Goal: Information Seeking & Learning: Compare options

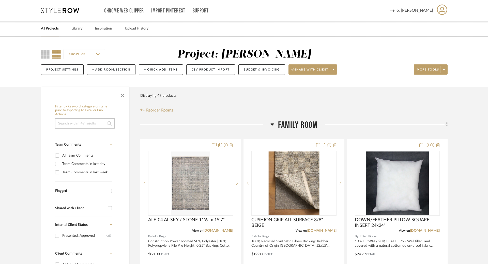
click at [55, 29] on link "All Projects" at bounding box center [50, 28] width 18 height 7
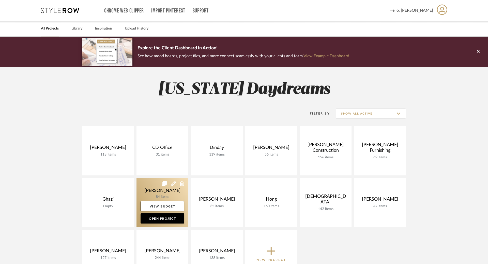
click at [166, 215] on link "Open Project" at bounding box center [163, 218] width 44 height 10
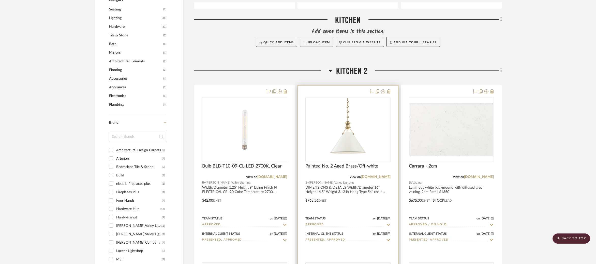
scroll to position [356, 0]
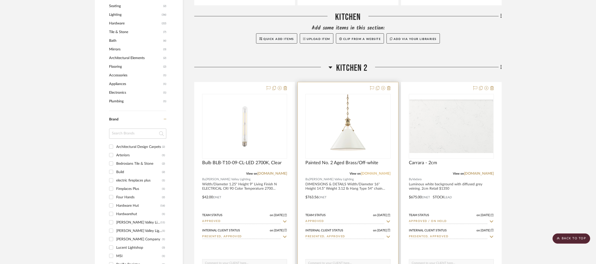
click at [377, 173] on link "[DOMAIN_NAME]" at bounding box center [376, 174] width 30 height 4
click at [365, 153] on img "0" at bounding box center [348, 126] width 64 height 64
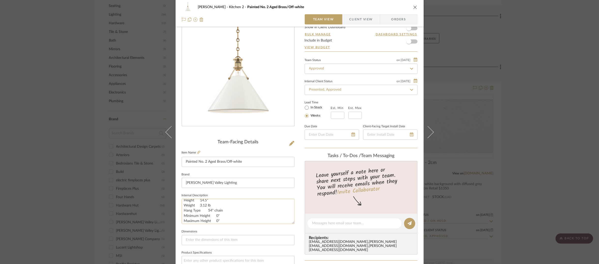
scroll to position [0, 0]
drag, startPoint x: 212, startPoint y: 204, endPoint x: 182, endPoint y: 209, distance: 30.1
click at [182, 209] on textarea "DIMENSIONS & DETAILS Width/Diameter 16" Height 14.5" Weight 3.12 lb Hang Type 5…" at bounding box center [238, 211] width 113 height 25
click at [143, 82] on div "[PERSON_NAME] Kitchen 2 Painted No. 2 Aged Brass/Off-white Team View Client Vie…" at bounding box center [299, 132] width 599 height 264
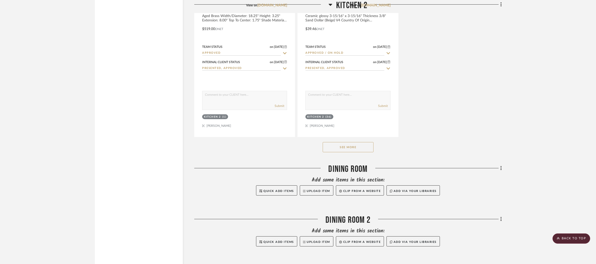
scroll to position [976, 0]
click at [366, 149] on button "See More" at bounding box center [348, 147] width 51 height 10
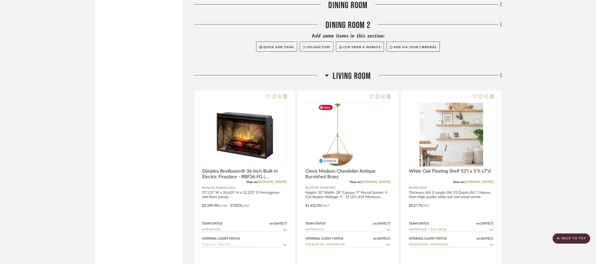
scroll to position [1420, 0]
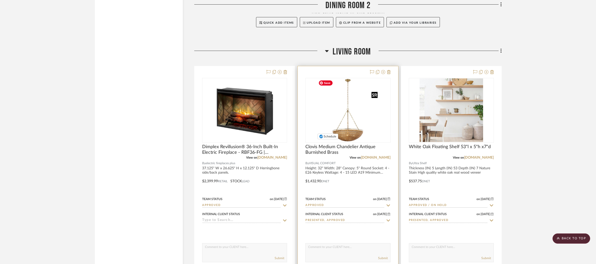
click at [353, 131] on img "0" at bounding box center [348, 110] width 64 height 64
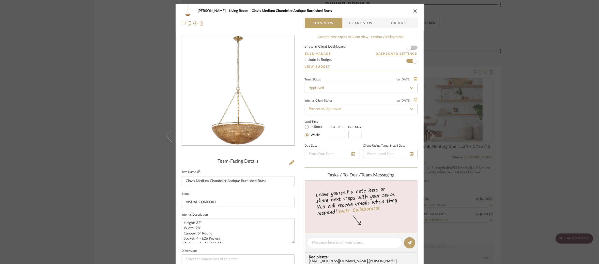
click at [198, 171] on icon at bounding box center [198, 171] width 3 height 3
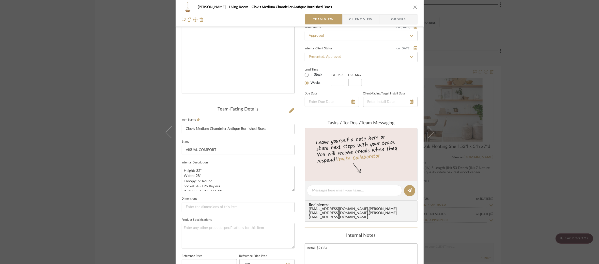
scroll to position [138, 0]
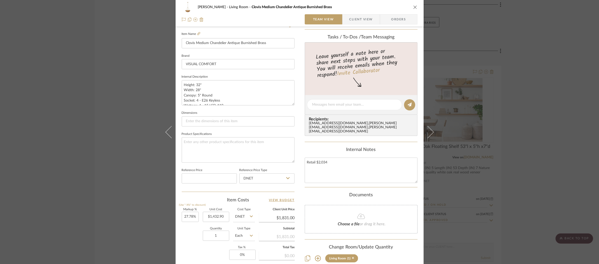
click at [142, 93] on div "[PERSON_NAME] Living Room Clovis Medium Chandelier Antique Burnished Brass Team…" at bounding box center [299, 132] width 599 height 264
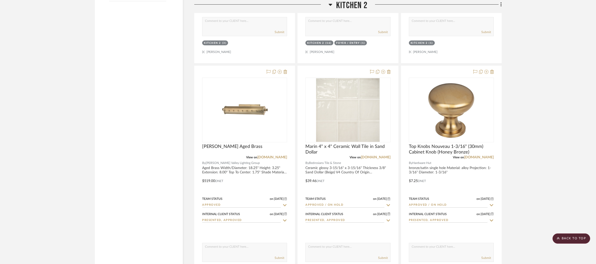
scroll to position [825, 0]
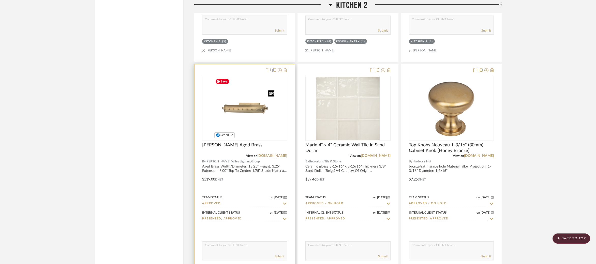
click at [0, 0] on img at bounding box center [0, 0] width 0 height 0
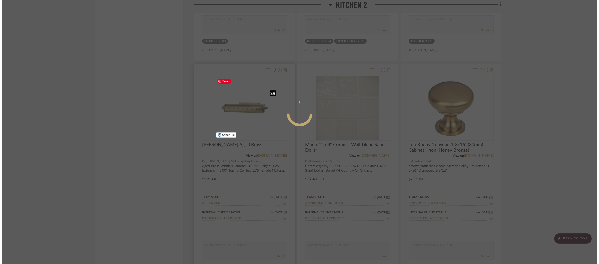
scroll to position [0, 0]
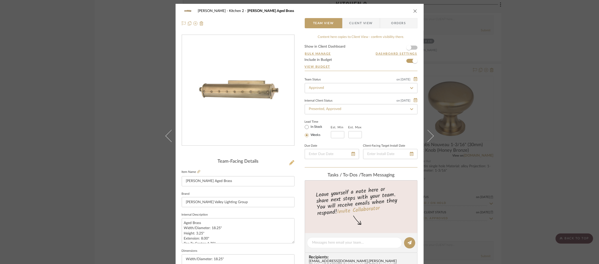
click at [289, 162] on icon at bounding box center [291, 162] width 5 height 5
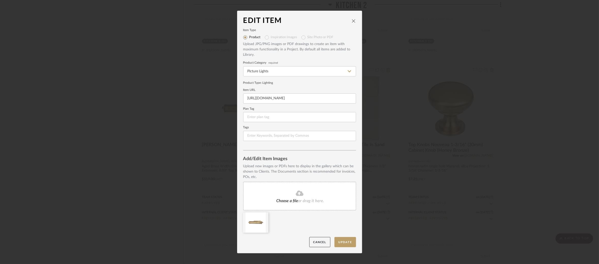
click at [173, 83] on div "Edit Item Item Type Product Inspiration Images Site Photo or PDF Upload JPG/PNG…" at bounding box center [299, 132] width 599 height 264
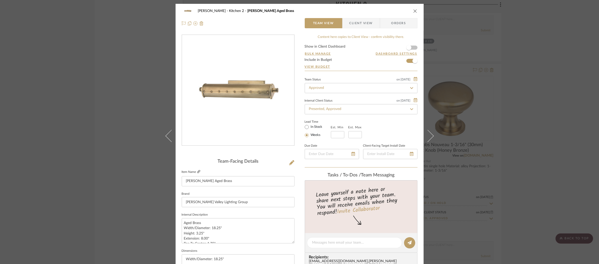
click at [197, 172] on icon at bounding box center [198, 171] width 3 height 3
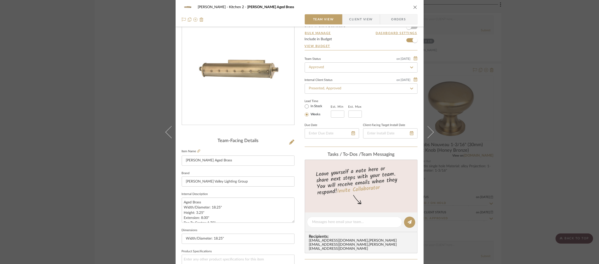
scroll to position [51, 0]
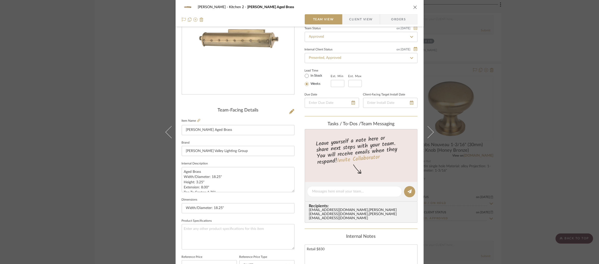
click at [185, 141] on label "Brand" at bounding box center [186, 142] width 8 height 3
drag, startPoint x: 184, startPoint y: 169, endPoint x: 207, endPoint y: 180, distance: 25.7
click at [207, 180] on textarea "Aged Brass Width/Diameter: 18.25" Height: 3.25" Extension: 8.00" Top To Center:…" at bounding box center [238, 179] width 113 height 25
click at [183, 177] on textarea "Aged Brass Width/Diameter: 18.25" Height: 3.25" Extension: 8.00" Top To Center:…" at bounding box center [238, 179] width 113 height 25
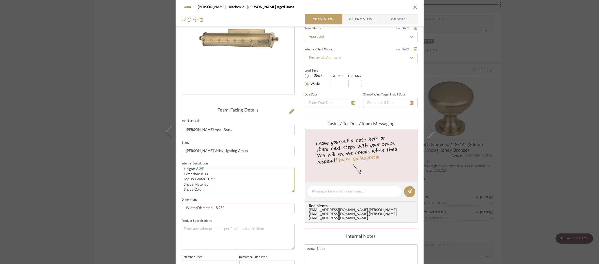
scroll to position [16, 0]
drag, startPoint x: 183, startPoint y: 176, endPoint x: 217, endPoint y: 175, distance: 34.9
click at [217, 175] on textarea "Aged Brass Width/Diameter: 18.25" Height: 3.25" Extension: 8.00" Top To Center:…" at bounding box center [238, 179] width 113 height 25
click at [139, 79] on div "[PERSON_NAME] Kitchen 2 [PERSON_NAME] Aged Brass Team View Client View Orders T…" at bounding box center [299, 132] width 599 height 264
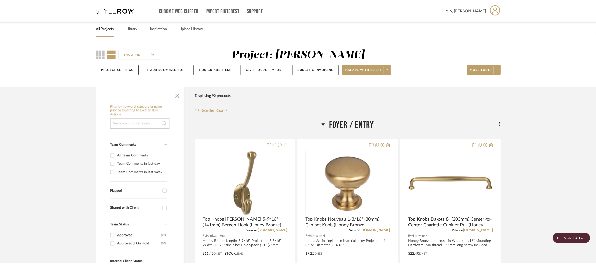
scroll to position [825, 0]
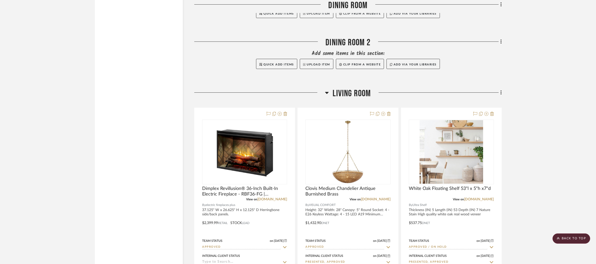
scroll to position [1473, 0]
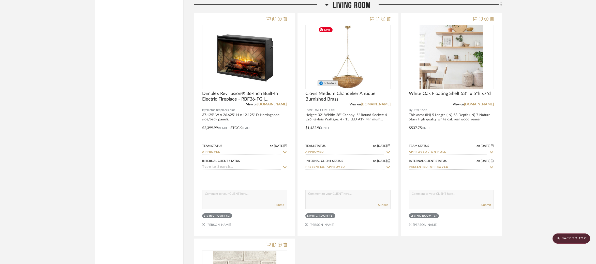
click at [331, 84] on span "Schedule" at bounding box center [330, 83] width 12 height 3
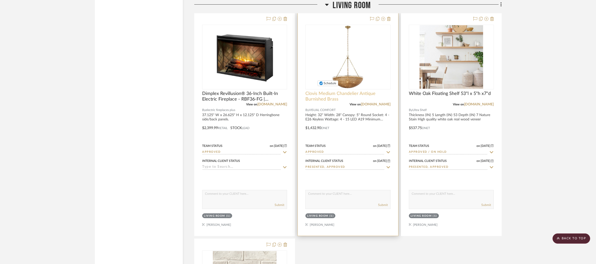
click at [334, 95] on span "Clovis Medium Chandelier Antique Burnished Brass" at bounding box center [347, 96] width 85 height 11
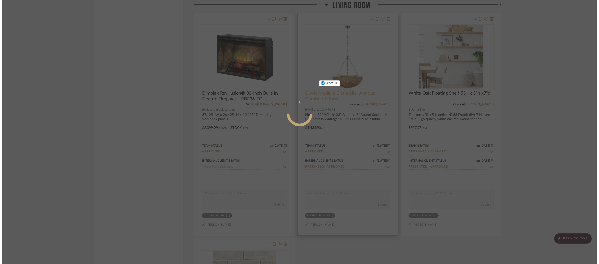
scroll to position [0, 0]
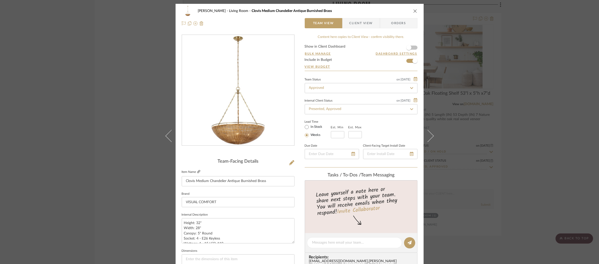
click at [198, 171] on icon at bounding box center [198, 171] width 3 height 3
click at [197, 171] on icon at bounding box center [198, 171] width 3 height 3
drag, startPoint x: 267, startPoint y: 182, endPoint x: 185, endPoint y: 181, distance: 82.4
click at [185, 182] on input "Clovis Medium Chandelier Antique Burnished Brass" at bounding box center [238, 181] width 113 height 10
click at [197, 173] on fa-icon at bounding box center [198, 171] width 3 height 3
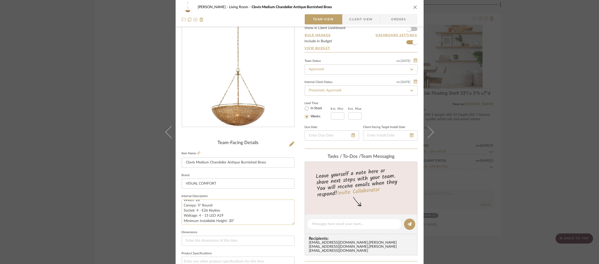
scroll to position [6, 0]
drag, startPoint x: 215, startPoint y: 208, endPoint x: 198, endPoint y: 208, distance: 16.5
click at [198, 208] on textarea "Height: 32" Width: 28" Canopy: 5" Round Socket: 4 - E26 Keyless Wattage: 4 - 15…" at bounding box center [238, 211] width 113 height 25
click at [203, 212] on textarea "Height: 32" Width: 28" Canopy: 5" Round Socket: 4 - E26 Keyless Wattage: 4 - 15…" at bounding box center [238, 211] width 113 height 25
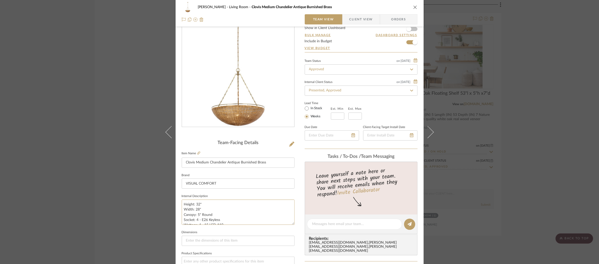
drag, startPoint x: 202, startPoint y: 208, endPoint x: 177, endPoint y: 204, distance: 25.8
click at [177, 204] on div "[PERSON_NAME] Living Room Clovis Medium Chandelier Antique Burnished Brass Team…" at bounding box center [300, 220] width 248 height 470
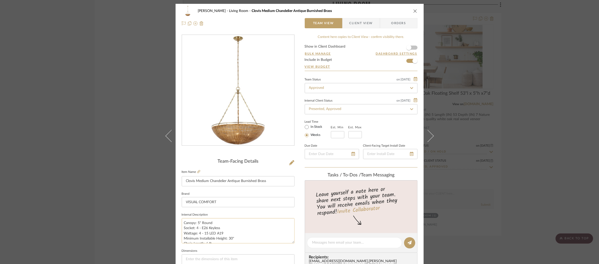
paste textarea "Height: 32" Width: 28""
type textarea "Height: 32" Width: 28" Canopy: 5" Round Socket: 4 - E26 Keyless Wattage: 4 - 15…"
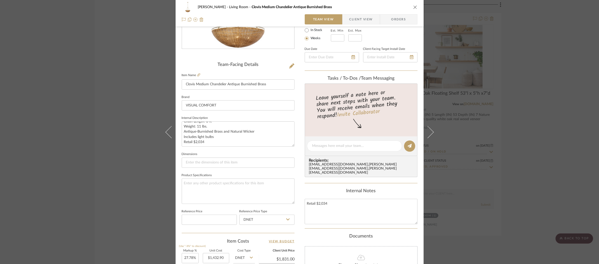
scroll to position [35, 0]
click at [124, 154] on div "[PERSON_NAME] Living Room Clovis Medium Chandelier Antique Burnished Brass Team…" at bounding box center [299, 132] width 599 height 264
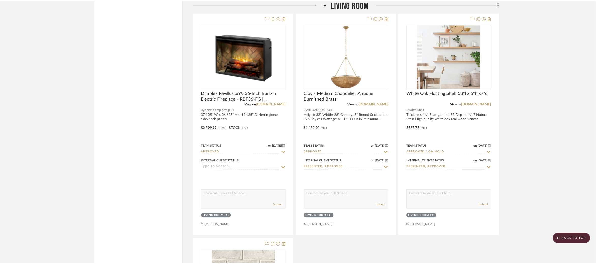
scroll to position [1473, 0]
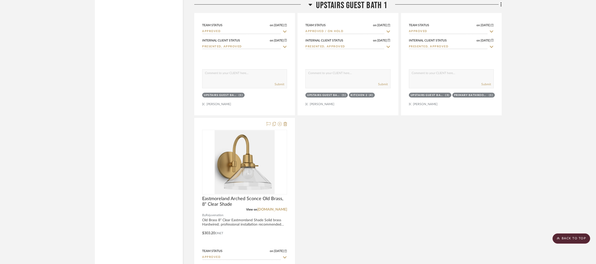
scroll to position [2122, 0]
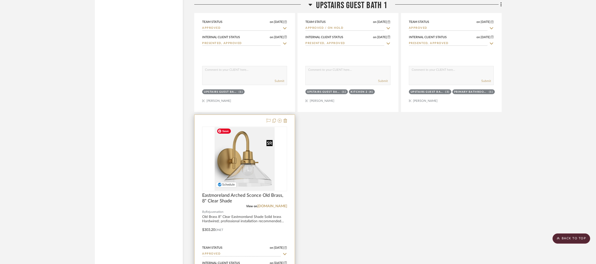
click at [246, 154] on img "0" at bounding box center [245, 159] width 60 height 64
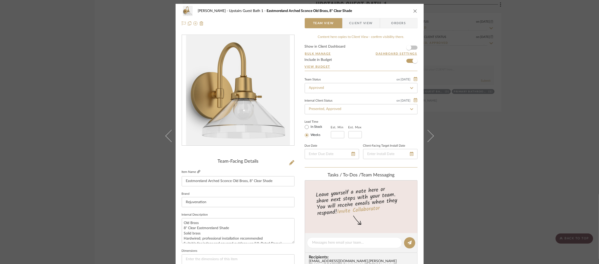
click at [197, 171] on icon at bounding box center [198, 171] width 3 height 3
click at [116, 120] on div "[PERSON_NAME] Upstairs Guest Bath 1 Eastmoreland Arched Sconce Old Brass, 8" Cl…" at bounding box center [299, 132] width 599 height 264
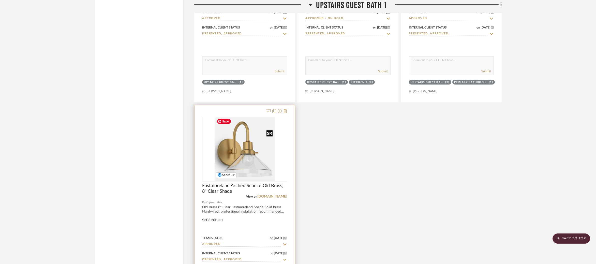
scroll to position [2137, 0]
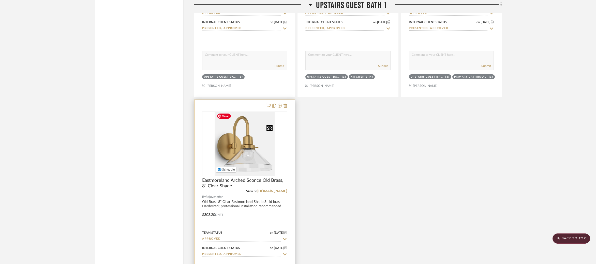
click at [232, 159] on img "0" at bounding box center [245, 144] width 60 height 64
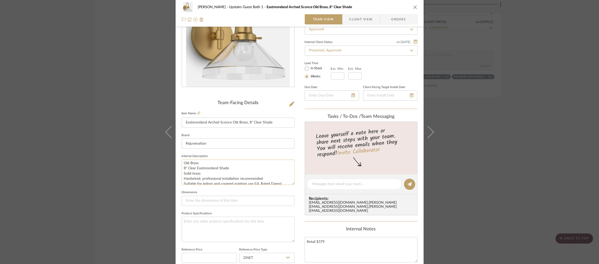
scroll to position [0, 0]
click at [132, 119] on div "[PERSON_NAME] Upstairs Guest Bath 1 Eastmoreland Arched Sconce Old Brass, 8" Cl…" at bounding box center [299, 132] width 599 height 264
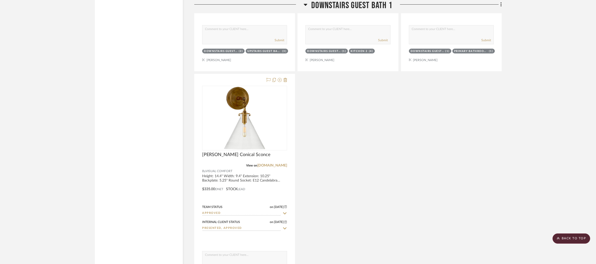
scroll to position [3829, 0]
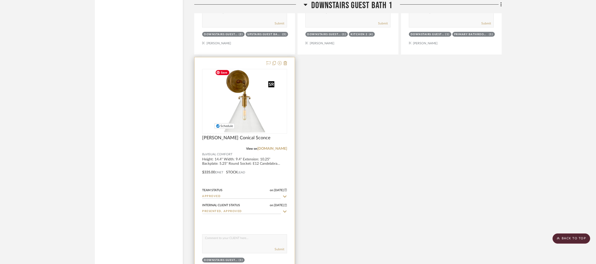
click at [0, 0] on img at bounding box center [0, 0] width 0 height 0
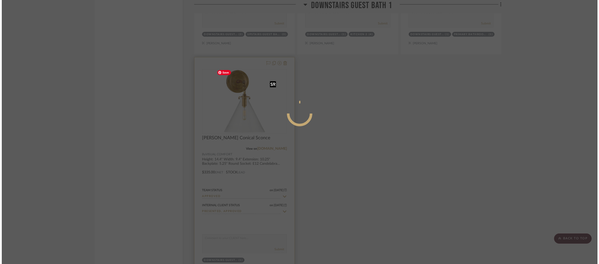
scroll to position [0, 0]
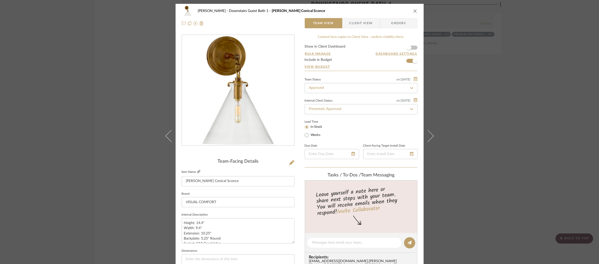
click at [198, 170] on icon at bounding box center [198, 171] width 3 height 3
drag, startPoint x: 574, startPoint y: 163, endPoint x: 545, endPoint y: 158, distance: 29.7
click at [549, 163] on div "[PERSON_NAME] Downstairs Guest Bath 1 [PERSON_NAME] Conical Sconce Team View Cl…" at bounding box center [299, 132] width 599 height 264
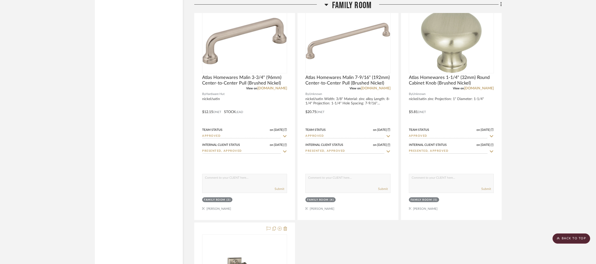
scroll to position [4552, 0]
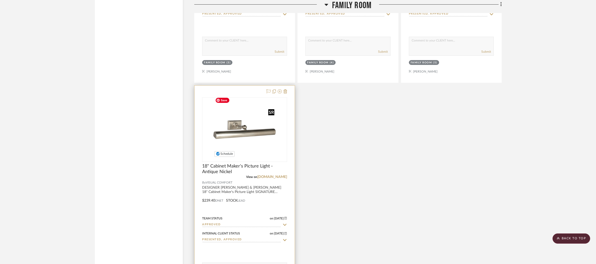
click at [0, 0] on img at bounding box center [0, 0] width 0 height 0
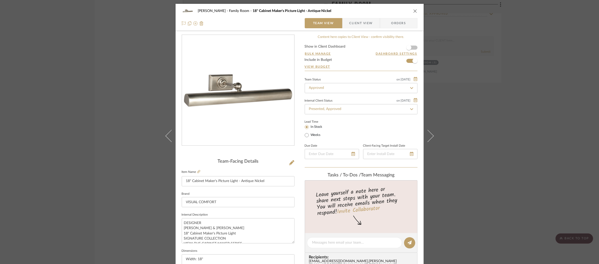
scroll to position [21, 0]
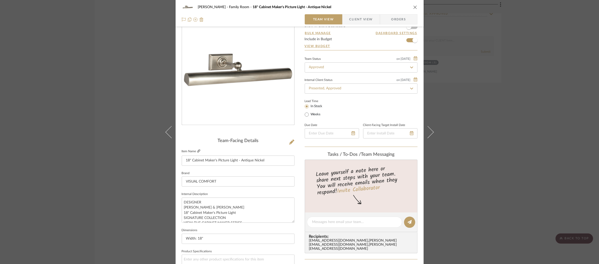
click at [198, 152] on fa-icon at bounding box center [198, 151] width 3 height 3
click at [91, 152] on div "[PERSON_NAME] Family Room 18" Cabinet Maker's Picture Light - Antique Nickel Te…" at bounding box center [299, 132] width 599 height 264
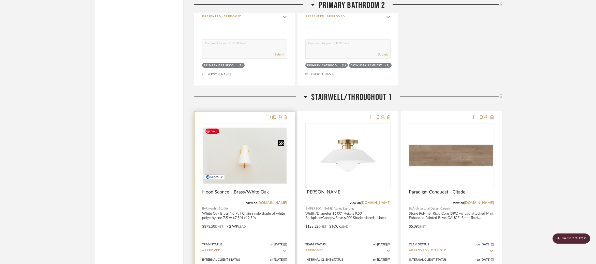
scroll to position [3272, 0]
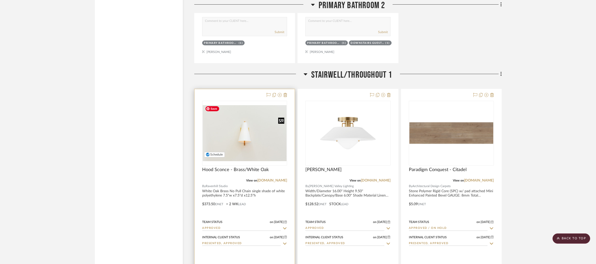
click at [245, 148] on img "0" at bounding box center [245, 133] width 84 height 56
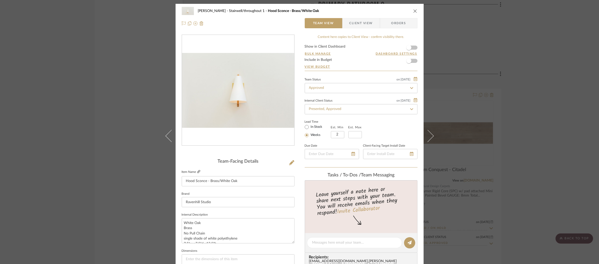
click at [197, 170] on icon at bounding box center [198, 171] width 3 height 3
click at [478, 71] on div "[PERSON_NAME] Stairwell/throughout 1 Hood Sconce - Brass/White Oak Team View Cl…" at bounding box center [299, 132] width 599 height 264
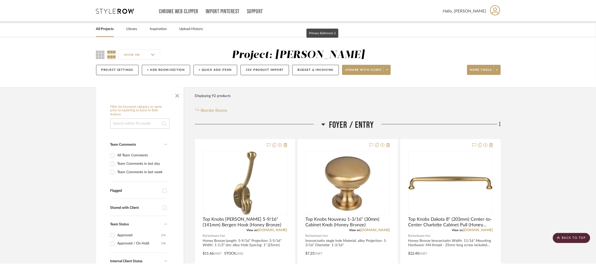
scroll to position [3272, 0]
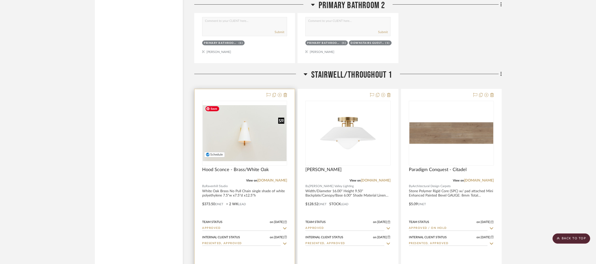
click at [255, 133] on img "0" at bounding box center [245, 133] width 84 height 56
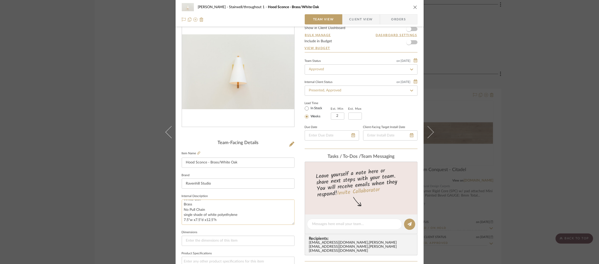
scroll to position [5, 0]
click at [219, 221] on textarea "White Oak Brass No Pull Chain single shade of white polyethylene 7.5"w x7.5"d x…" at bounding box center [238, 211] width 113 height 25
drag, startPoint x: 220, startPoint y: 219, endPoint x: 181, endPoint y: 218, distance: 38.7
click at [182, 218] on textarea "White Oak Brass No Pull Chain single shade of white polyethylene 7.5"w x7.5"d x…" at bounding box center [238, 211] width 113 height 25
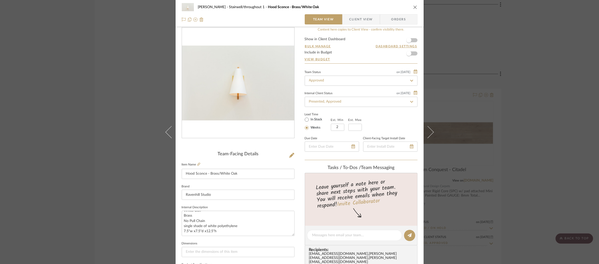
scroll to position [0, 0]
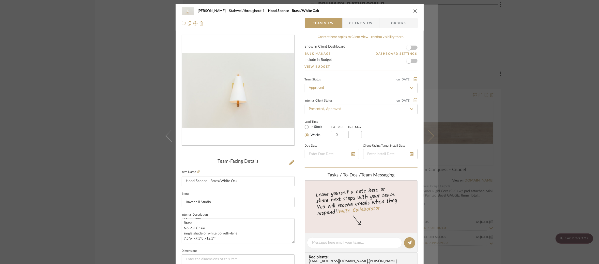
click at [429, 131] on button at bounding box center [431, 136] width 14 height 264
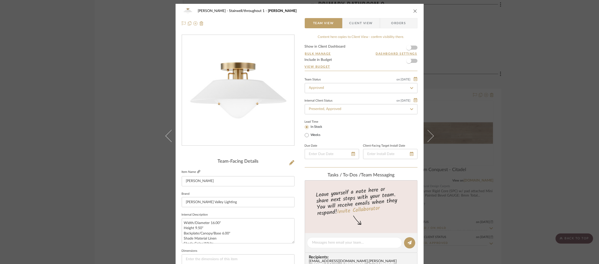
click at [197, 172] on icon at bounding box center [198, 171] width 3 height 3
click at [235, 232] on textarea "Width/Diameter 16.00" Height 9.50" Backplate/Canopy/Base 6.00" Shade Material L…" at bounding box center [238, 230] width 113 height 25
drag, startPoint x: 232, startPoint y: 232, endPoint x: 181, endPoint y: 223, distance: 52.0
click at [182, 223] on textarea "Width/Diameter 16.00" Height 9.50" Backplate/Canopy/Base 6.00" Shade Material L…" at bounding box center [238, 230] width 113 height 25
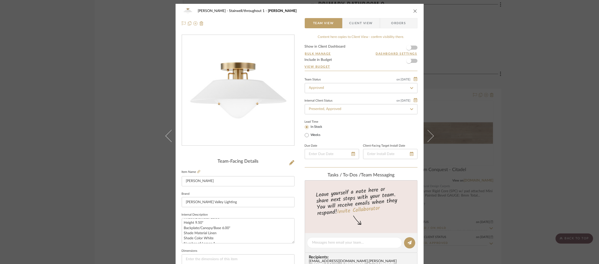
click at [61, 89] on div "[PERSON_NAME] Stairwell/throughout 1 [PERSON_NAME] Team View Client View Orders…" at bounding box center [299, 132] width 599 height 264
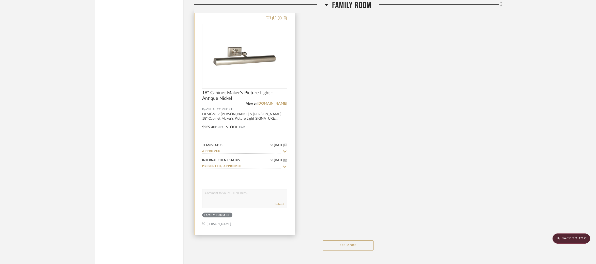
scroll to position [4621, 0]
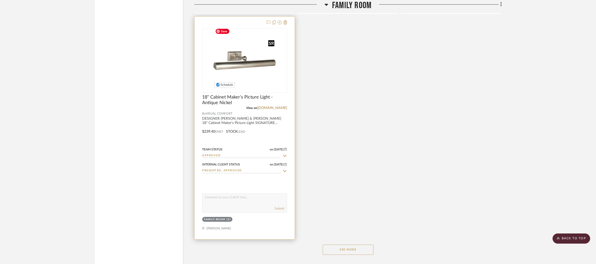
click at [235, 64] on img "0" at bounding box center [245, 61] width 64 height 64
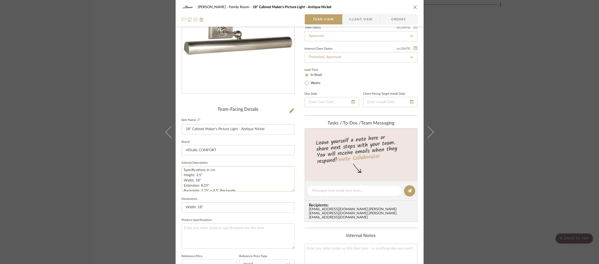
scroll to position [39, 0]
click at [184, 173] on textarea "DESIGNER [PERSON_NAME] & [PERSON_NAME] 18" Cabinet Maker's Picture Light SIGNAT…" at bounding box center [238, 178] width 113 height 25
drag, startPoint x: 182, startPoint y: 173, endPoint x: 242, endPoint y: 186, distance: 61.3
click at [242, 186] on textarea "DESIGNER [PERSON_NAME] & [PERSON_NAME] 18" Cabinet Maker's Picture Light SIGNAT…" at bounding box center [238, 178] width 113 height 25
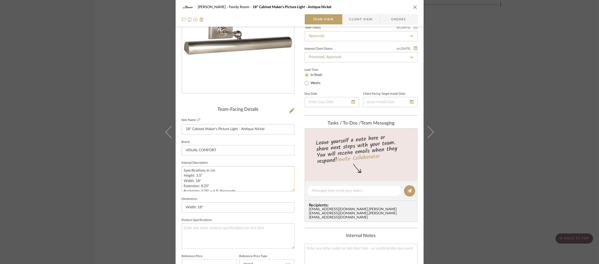
scroll to position [48, 0]
drag, startPoint x: 240, startPoint y: 179, endPoint x: 183, endPoint y: 174, distance: 57.2
click at [183, 174] on textarea "DESIGNER [PERSON_NAME] & [PERSON_NAME] 18" Cabinet Maker's Picture Light SIGNAT…" at bounding box center [238, 178] width 113 height 25
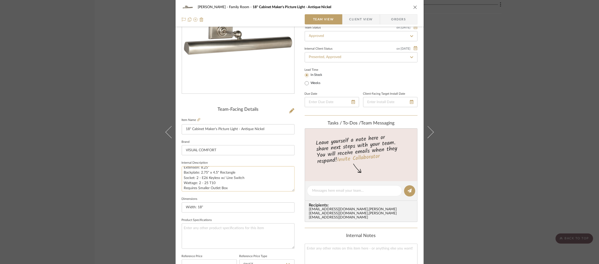
drag, startPoint x: 183, startPoint y: 169, endPoint x: 234, endPoint y: 171, distance: 51.2
click at [234, 171] on textarea "DESIGNER [PERSON_NAME] & [PERSON_NAME] 18" Cabinet Maker's Picture Light SIGNAT…" at bounding box center [238, 178] width 113 height 25
click at [121, 164] on div "[PERSON_NAME] Family Room 18" Cabinet Maker's Picture Light - Antique Nickel Te…" at bounding box center [299, 132] width 599 height 264
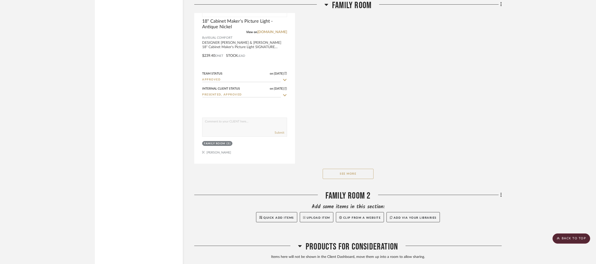
scroll to position [4667, 0]
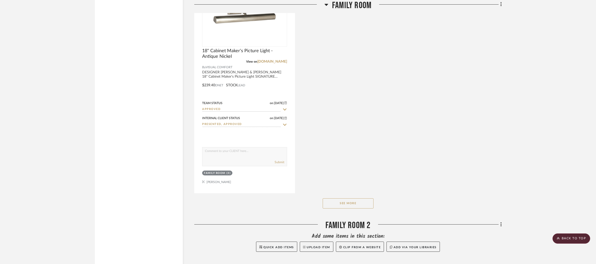
click at [353, 202] on button "See More" at bounding box center [348, 203] width 51 height 10
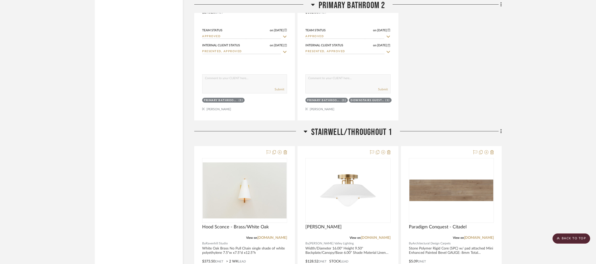
scroll to position [3232, 0]
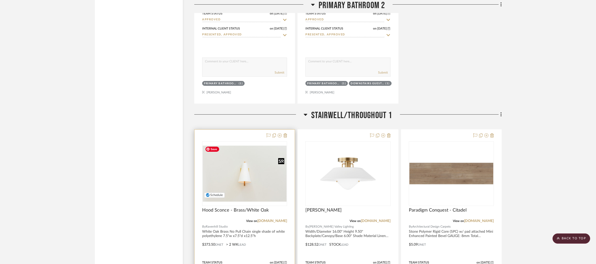
click at [245, 171] on img "0" at bounding box center [245, 173] width 84 height 56
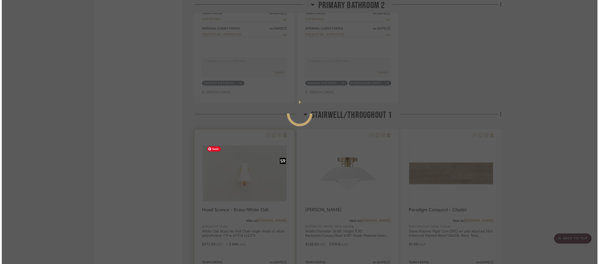
scroll to position [0, 0]
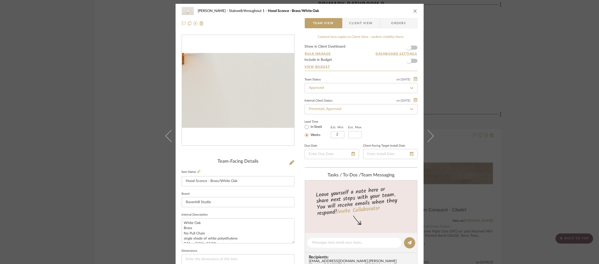
click at [255, 116] on img "0" at bounding box center [238, 90] width 112 height 75
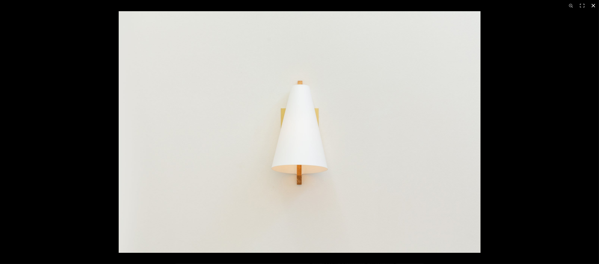
click at [503, 126] on div at bounding box center [418, 143] width 599 height 264
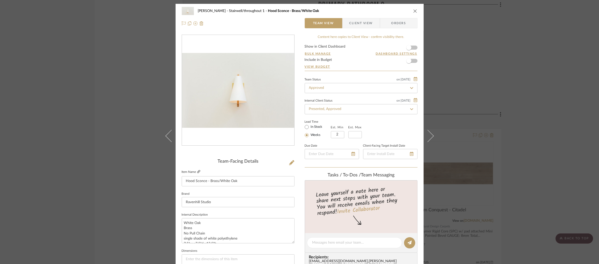
click at [198, 171] on icon at bounding box center [198, 171] width 3 height 3
click at [132, 74] on div "[PERSON_NAME] Stairwell/throughout 1 Hood Sconce - Brass/White Oak Team View Cl…" at bounding box center [299, 132] width 599 height 264
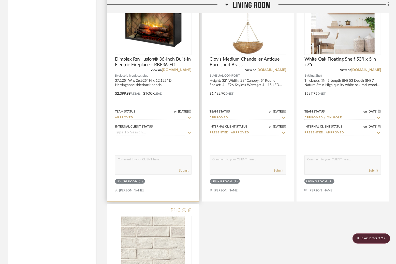
scroll to position [1458, 0]
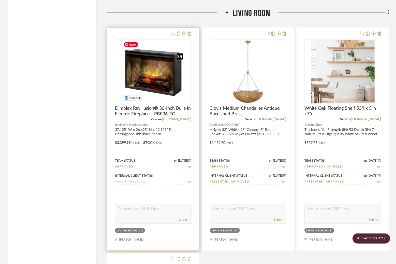
click at [143, 70] on img "0" at bounding box center [153, 72] width 64 height 64
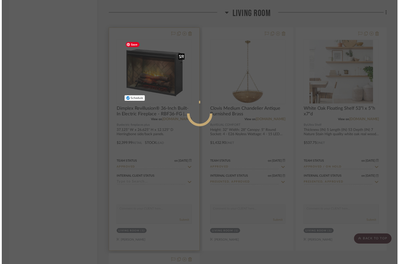
scroll to position [0, 0]
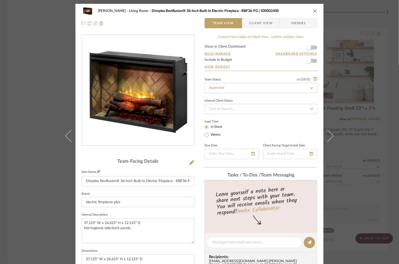
click at [98, 170] on fa-icon at bounding box center [98, 171] width 3 height 3
click at [55, 121] on div "[PERSON_NAME] Living Room Dimplex Revillusion® 36-Inch Built-In Electric Firepl…" at bounding box center [199, 132] width 399 height 264
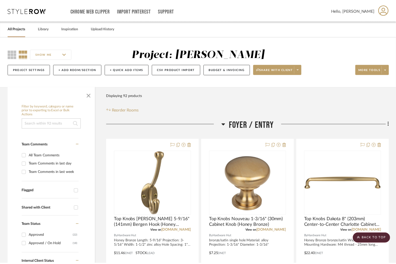
scroll to position [1458, 0]
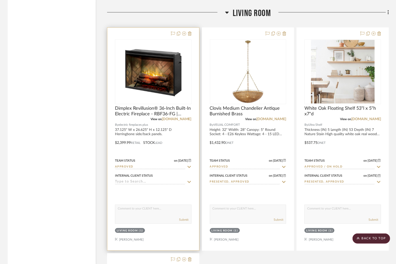
click at [137, 132] on div at bounding box center [153, 139] width 92 height 222
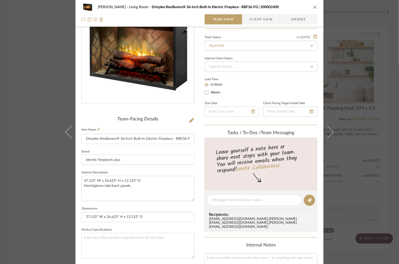
scroll to position [94, 0]
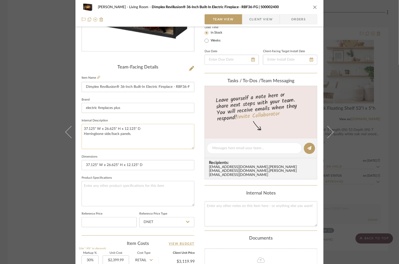
drag, startPoint x: 143, startPoint y: 128, endPoint x: 81, endPoint y: 127, distance: 62.0
click at [82, 127] on textarea "37.125" W x 26.625" H x 12.125" D Herringbone side/back panels." at bounding box center [138, 136] width 113 height 25
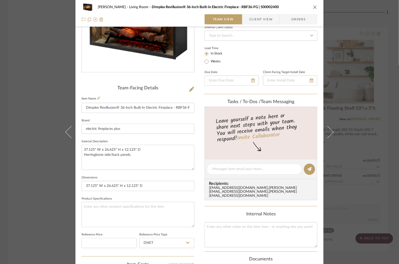
scroll to position [61, 0]
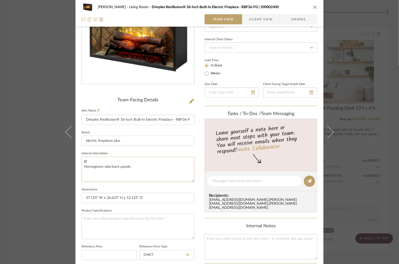
type textarea "Bl Herringbone side/back panels."
click at [43, 152] on div "[PERSON_NAME] Living Room Dimplex Revillusion® 36-Inch Built-In Electric Firepl…" at bounding box center [199, 132] width 399 height 264
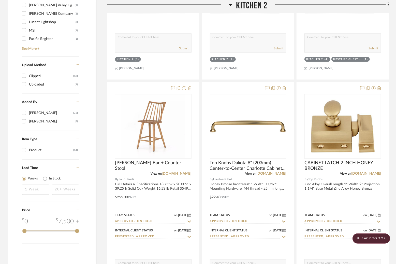
scroll to position [593, 0]
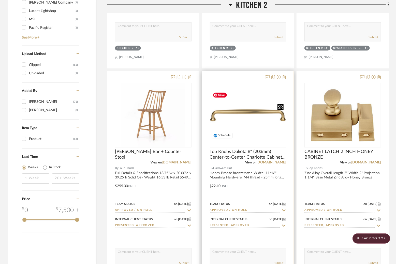
click at [232, 110] on img "0" at bounding box center [248, 115] width 76 height 50
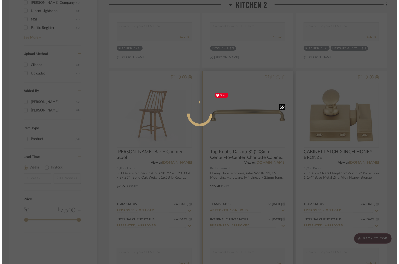
scroll to position [0, 0]
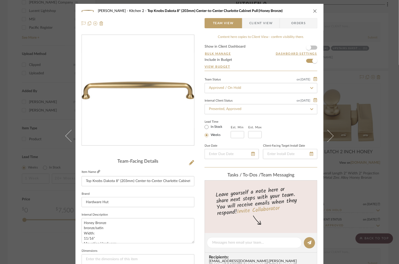
click at [97, 172] on icon at bounding box center [98, 171] width 3 height 3
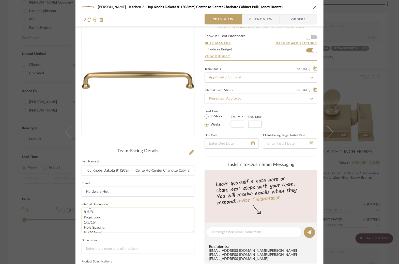
scroll to position [46, 0]
drag, startPoint x: 83, startPoint y: 211, endPoint x: 109, endPoint y: 227, distance: 29.8
click at [109, 227] on textarea "Honey Bronze bronze/satin Width: 11/16" Mounting Hardware: M4 thread - 25mm lon…" at bounding box center [138, 219] width 113 height 25
click at [348, 98] on div "[PERSON_NAME] Kitchen 2 Top Knobs Dakota 8" (203mm) Center-to-Center Charlotte …" at bounding box center [199, 132] width 399 height 264
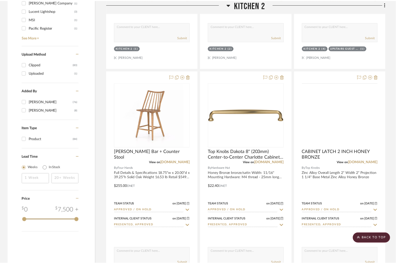
scroll to position [593, 0]
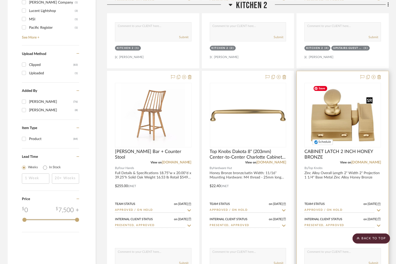
click at [349, 122] on img "0" at bounding box center [343, 115] width 64 height 64
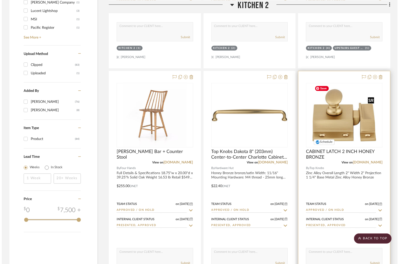
scroll to position [0, 0]
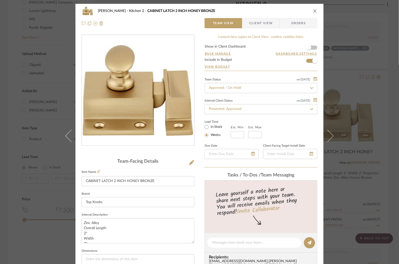
click at [141, 100] on img "0" at bounding box center [138, 90] width 110 height 110
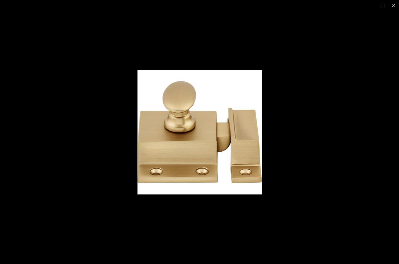
click at [194, 114] on img at bounding box center [200, 132] width 125 height 125
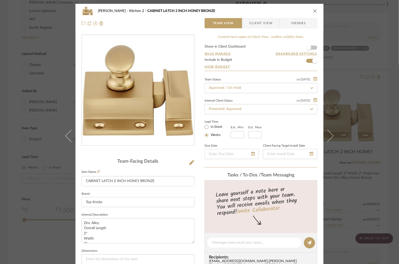
click at [194, 114] on div "[PERSON_NAME] Kitchen 2 CABINET LATCH 2 INCH HONEY BRONZE Team View Client View…" at bounding box center [200, 239] width 248 height 470
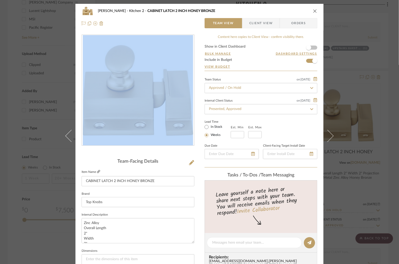
click at [97, 171] on icon at bounding box center [98, 171] width 3 height 3
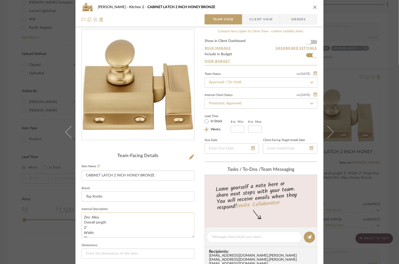
drag, startPoint x: 93, startPoint y: 230, endPoint x: 83, endPoint y: 224, distance: 12.1
click at [83, 224] on textarea "Zinc Alloy Overall Length 2" Width 2" Projection 1 1/4" Base Metal Zinc Alloy H…" at bounding box center [138, 224] width 113 height 25
click at [374, 124] on div "[PERSON_NAME] Kitchen 2 CABINET LATCH 2 INCH HONEY BRONZE Team View Client View…" at bounding box center [199, 132] width 399 height 264
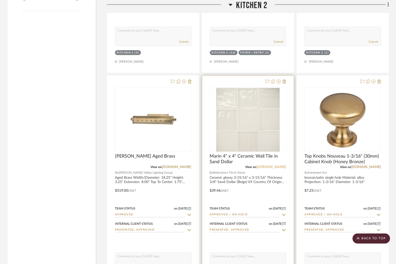
scroll to position [795, 0]
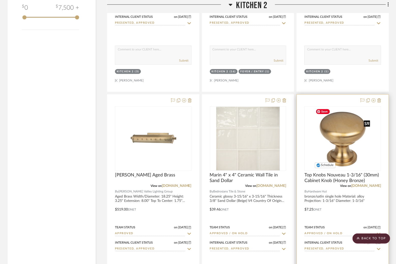
click at [0, 0] on img at bounding box center [0, 0] width 0 height 0
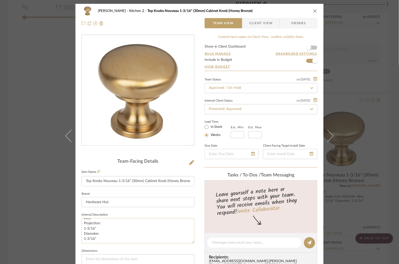
scroll to position [18, 0]
drag, startPoint x: 82, startPoint y: 222, endPoint x: 92, endPoint y: 228, distance: 11.4
click at [92, 228] on textarea "bronze/satin single hole Material: alloy Projection: 1-3/16" Diameter: 1-3/16"" at bounding box center [138, 230] width 113 height 25
click at [86, 225] on textarea "bronze/satin single hole Material: alloy Projection: 1-3/16" Diameter: 1-3/16"" at bounding box center [138, 230] width 113 height 25
drag, startPoint x: 83, startPoint y: 225, endPoint x: 95, endPoint y: 240, distance: 19.8
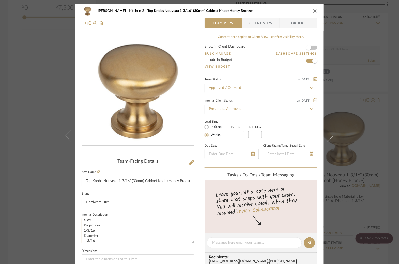
click at [95, 240] on textarea "bronze/satin single hole Material: alloy Projection: 1-3/16" Diameter: 1-3/16"" at bounding box center [138, 230] width 113 height 25
drag, startPoint x: 95, startPoint y: 240, endPoint x: 83, endPoint y: 223, distance: 20.0
click at [83, 223] on textarea "bronze/satin single hole Material: alloy Projection: 1-3/16" Diameter: 1-3/16"" at bounding box center [138, 230] width 113 height 25
click at [98, 171] on icon at bounding box center [98, 171] width 3 height 3
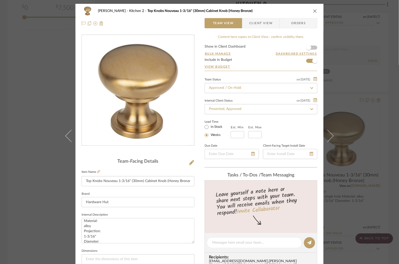
click at [48, 93] on div "[PERSON_NAME] Kitchen 2 Top Knobs Nouveau 1-3/16" (30mm) Cabinet Knob (Honey Br…" at bounding box center [199, 132] width 399 height 264
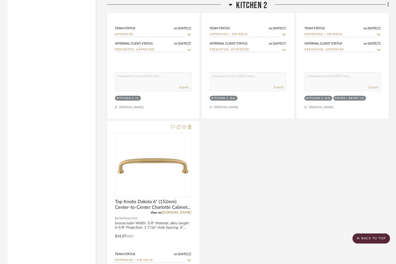
scroll to position [1001, 0]
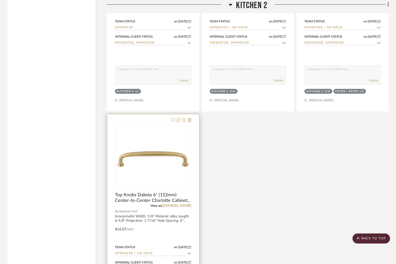
click at [151, 161] on img "0" at bounding box center [153, 158] width 76 height 21
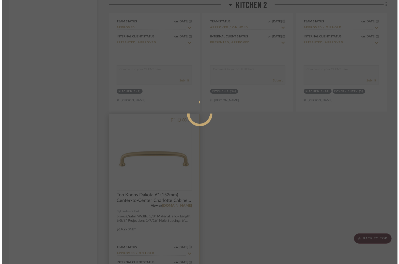
scroll to position [0, 0]
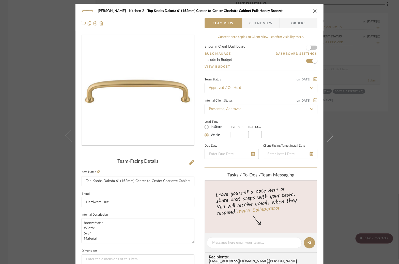
click at [148, 91] on img "0" at bounding box center [138, 90] width 112 height 31
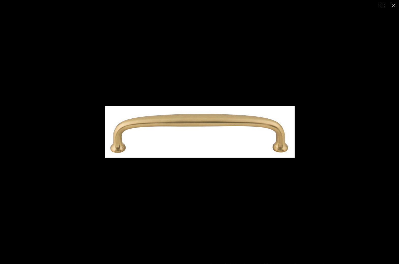
click at [181, 126] on img at bounding box center [200, 132] width 190 height 52
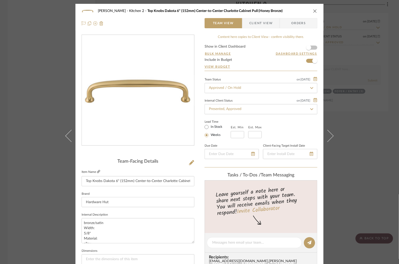
click at [97, 172] on icon at bounding box center [98, 171] width 3 height 3
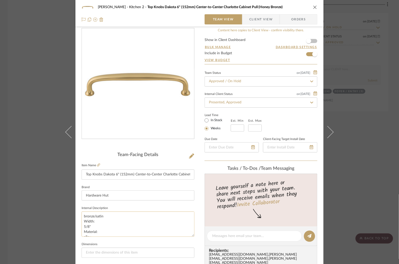
drag, startPoint x: 83, startPoint y: 214, endPoint x: 89, endPoint y: 221, distance: 9.0
click at [89, 221] on textarea "bronze/satin Width: 5/8" Material: alloy Length: 6-5/8" Projection: 1-7/16" Hol…" at bounding box center [138, 223] width 113 height 25
drag, startPoint x: 83, startPoint y: 214, endPoint x: 103, endPoint y: 231, distance: 26.7
click at [103, 231] on textarea "bronze/satin Width: 5/8" Material: alloy Length: 6-5/8" Projection: 1-7/16" Hol…" at bounding box center [138, 223] width 113 height 25
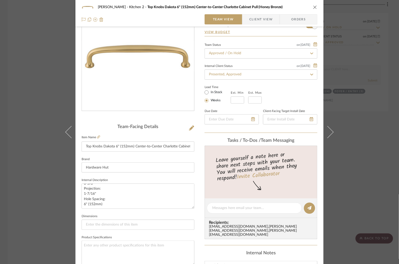
scroll to position [35, 0]
click at [54, 99] on div "[PERSON_NAME] Kitchen 2 Top Knobs Dakota 6" (152mm) Center-to-Center Charlotte …" at bounding box center [199, 132] width 399 height 264
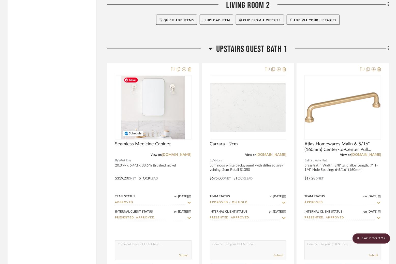
scroll to position [1948, 0]
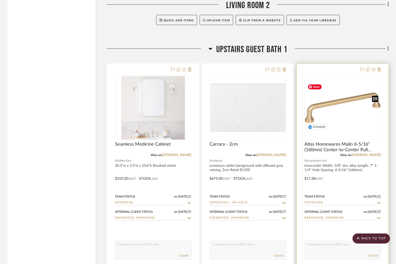
click at [339, 118] on img "0" at bounding box center [343, 107] width 76 height 50
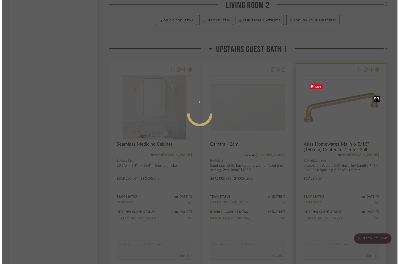
scroll to position [0, 0]
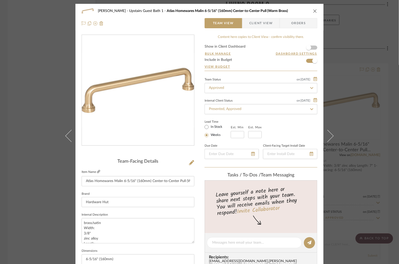
click at [99, 172] on icon at bounding box center [98, 171] width 3 height 3
click at [18, 134] on div "[PERSON_NAME] Upstairs Guest Bath 1 Atlas Homewares Malin 6-5/16" (160mm) Cente…" at bounding box center [199, 132] width 399 height 264
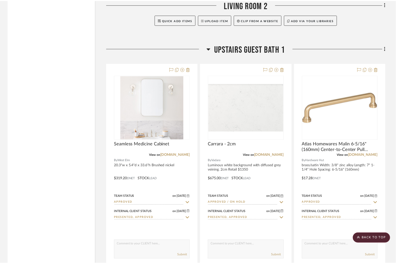
scroll to position [1948, 0]
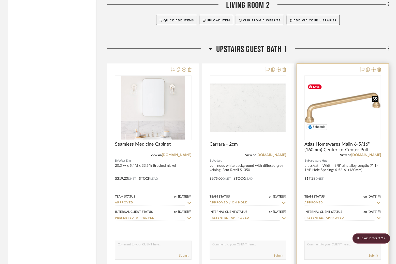
click at [332, 116] on img "0" at bounding box center [343, 107] width 76 height 50
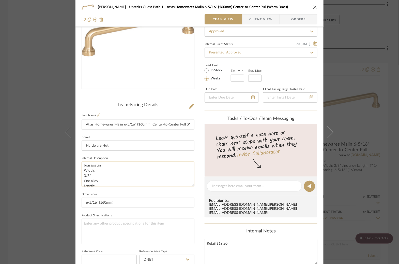
scroll to position [0, 0]
drag, startPoint x: 110, startPoint y: 183, endPoint x: 83, endPoint y: 173, distance: 29.6
click at [83, 173] on textarea "brass/satin Width: 3/8" zinc alloy Length: 7" 1-1/4" Hole Spacing: 6-5/16" (160…" at bounding box center [138, 173] width 113 height 25
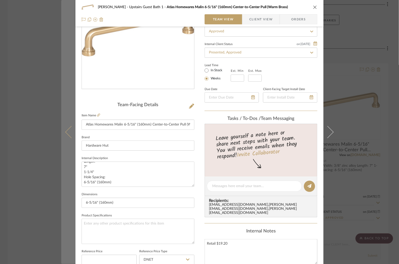
click at [63, 119] on button at bounding box center [68, 132] width 14 height 264
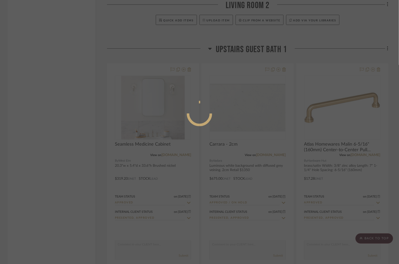
scroll to position [0, 0]
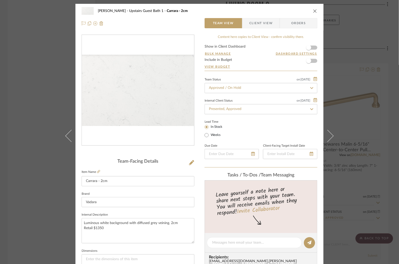
click at [52, 133] on div "[PERSON_NAME] Upstairs Guest Bath 1 Carrara - 2cm Team View Client View Orders …" at bounding box center [199, 132] width 399 height 264
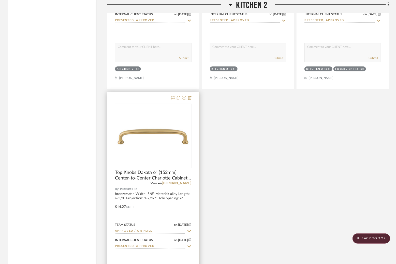
scroll to position [1045, 0]
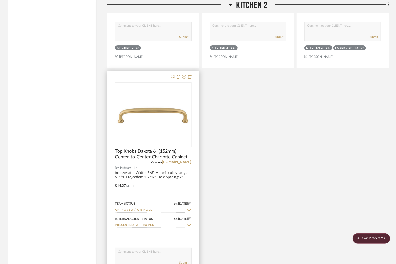
click at [158, 122] on img "0" at bounding box center [153, 115] width 76 height 21
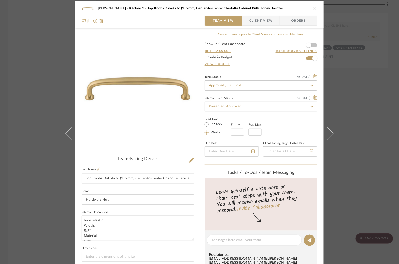
scroll to position [11, 0]
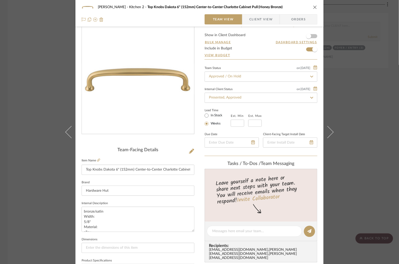
click at [54, 120] on div "[PERSON_NAME] Kitchen 2 Top Knobs Dakota 6" (152mm) Center-to-Center Charlotte …" at bounding box center [199, 132] width 399 height 264
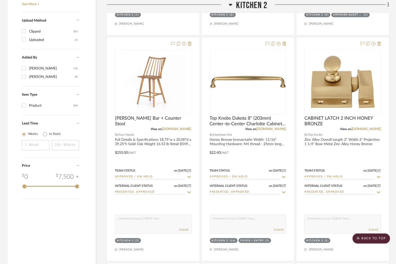
scroll to position [594, 0]
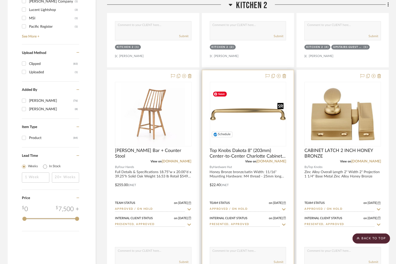
click at [251, 117] on img "0" at bounding box center [248, 114] width 76 height 50
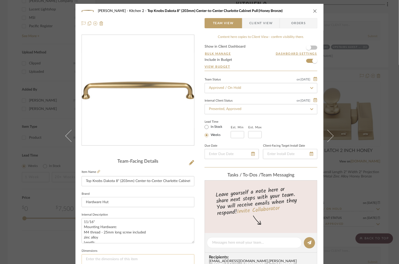
scroll to position [9, 0]
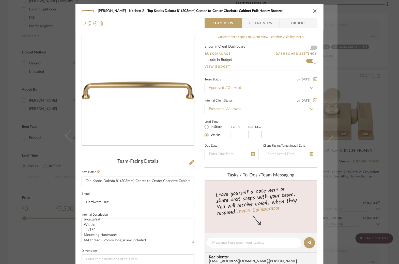
click at [333, 202] on button at bounding box center [331, 136] width 14 height 264
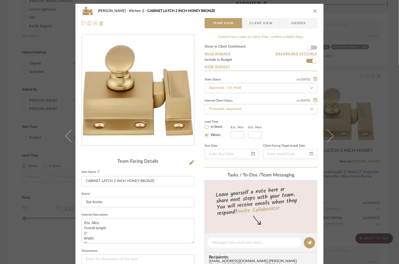
click at [356, 145] on div "[PERSON_NAME] Kitchen 2 CABINET LATCH 2 INCH HONEY BRONZE Team View Client View…" at bounding box center [199, 132] width 399 height 264
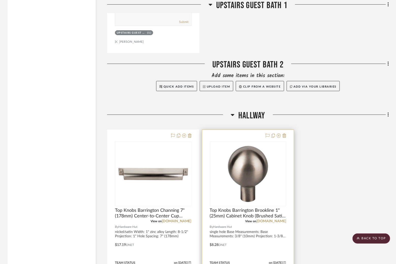
scroll to position [2409, 0]
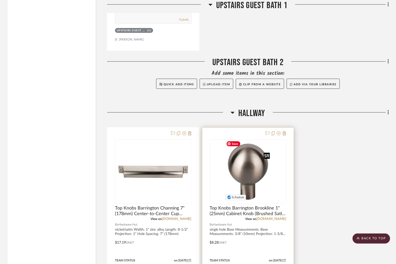
click at [254, 147] on img "0" at bounding box center [248, 172] width 48 height 64
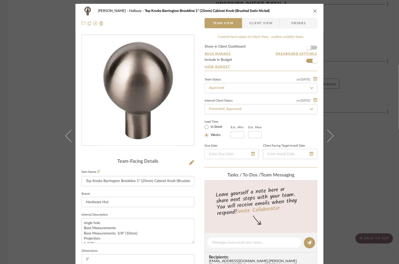
scroll to position [2, 0]
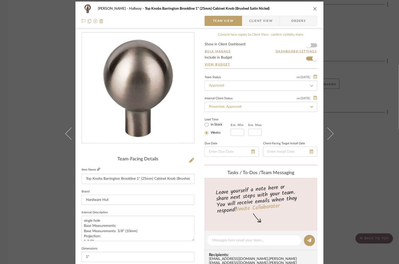
click at [99, 168] on icon at bounding box center [98, 169] width 3 height 3
click at [27, 103] on div "[PERSON_NAME] Hallway Top Knobs Barrington Brookline 1" (25mm) Cabinet Knob (Br…" at bounding box center [199, 132] width 399 height 264
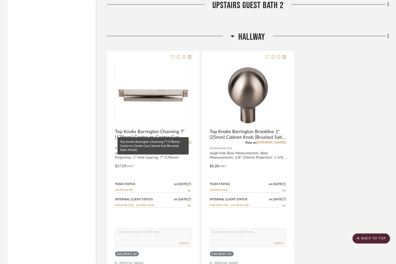
scroll to position [2489, 0]
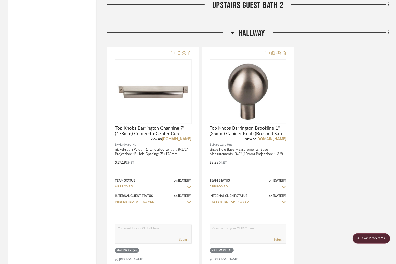
click at [339, 147] on div "Top Knobs Barrington Channing 7" (178mm) Center-to-Center Cup Cabinet Pull (Bru…" at bounding box center [248, 158] width 282 height 223
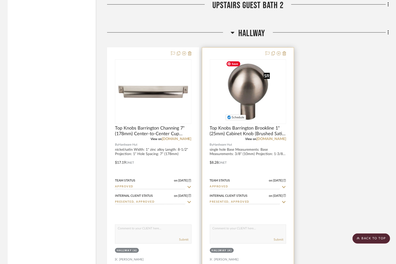
click at [248, 95] on img "0" at bounding box center [248, 92] width 48 height 64
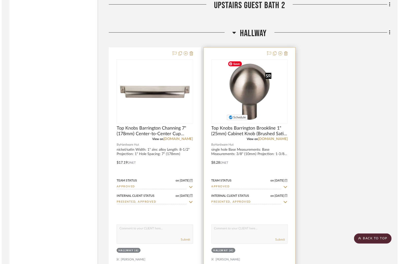
scroll to position [0, 0]
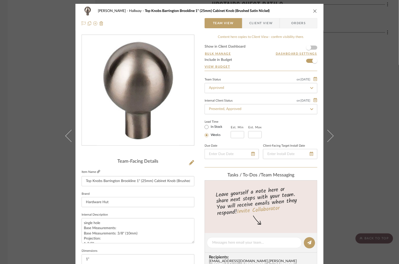
click at [98, 170] on icon at bounding box center [98, 171] width 3 height 3
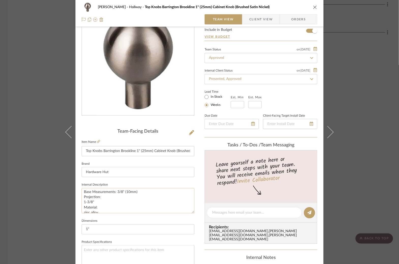
scroll to position [12, 0]
click at [40, 83] on div "[PERSON_NAME] Hallway Top Knobs Barrington Brookline 1" (25mm) Cabinet Knob (Br…" at bounding box center [199, 132] width 399 height 264
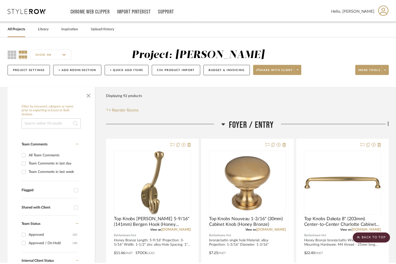
scroll to position [2489, 0]
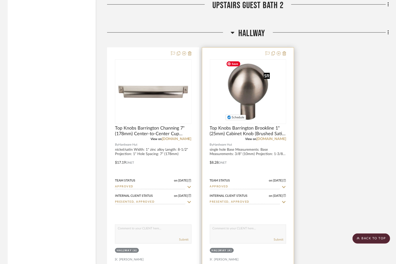
click at [248, 111] on img "0" at bounding box center [248, 92] width 48 height 64
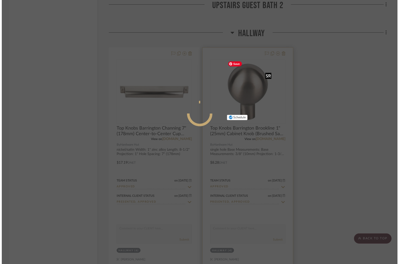
scroll to position [0, 0]
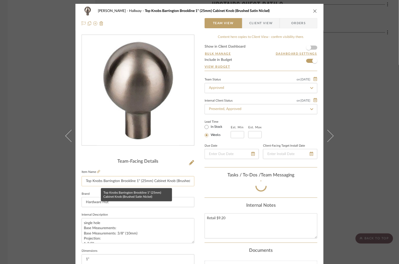
click at [92, 182] on input "Top Knobs Barrington Brookline 1" (25mm) Cabinet Knob (Brushed Satin Nickel)" at bounding box center [138, 181] width 113 height 10
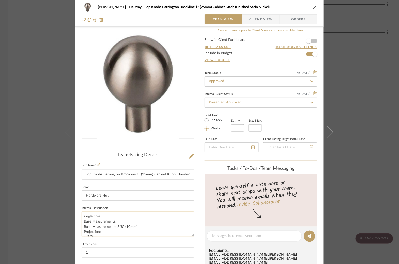
drag, startPoint x: 90, startPoint y: 231, endPoint x: 81, endPoint y: 226, distance: 10.4
click at [82, 226] on textarea "single hole Base Measurements: Base Measurements: 3/8" (10mm) Projection: 1-3/8…" at bounding box center [138, 223] width 113 height 25
click at [360, 136] on div "[PERSON_NAME] Hallway Top Knobs Barrington Brookline 1" (25mm) Cabinet Knob (Br…" at bounding box center [199, 132] width 399 height 264
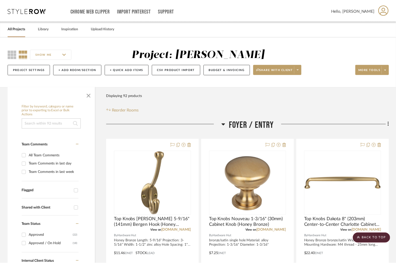
scroll to position [2489, 0]
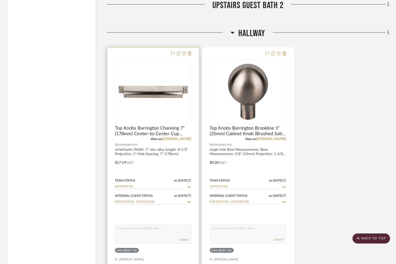
click at [165, 91] on img "0" at bounding box center [153, 92] width 76 height 18
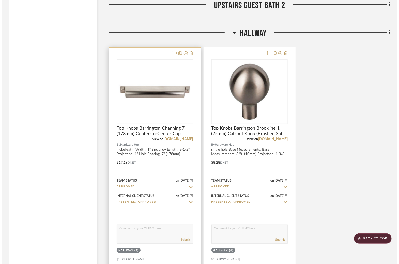
scroll to position [0, 0]
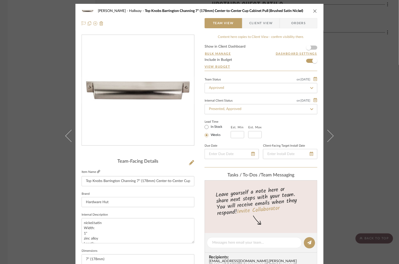
click at [97, 171] on icon at bounding box center [98, 171] width 3 height 3
click at [98, 172] on icon at bounding box center [98, 171] width 3 height 3
click at [29, 96] on div "[PERSON_NAME] Hallway Top Knobs Barrington Channing 7" (178mm) Center-to-Center…" at bounding box center [199, 132] width 399 height 264
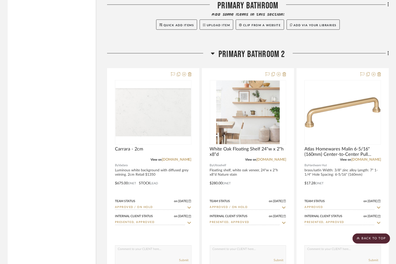
scroll to position [2824, 0]
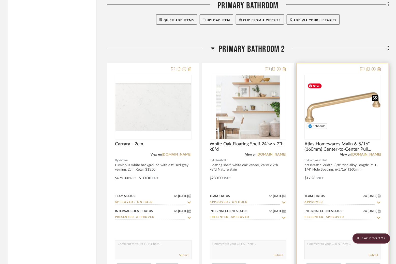
click at [342, 117] on img "0" at bounding box center [343, 107] width 76 height 50
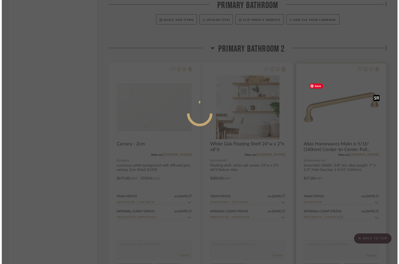
scroll to position [0, 0]
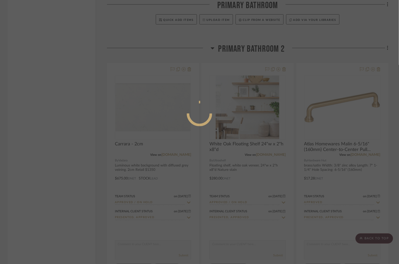
click at [205, 107] on circle at bounding box center [199, 113] width 25 height 25
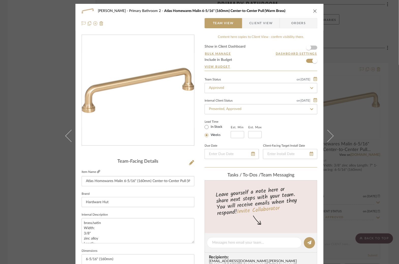
click at [98, 171] on icon at bounding box center [98, 171] width 3 height 3
click at [35, 128] on div "[PERSON_NAME] Primary Bathroom 2 Atlas Homewares Malin 6-5/16" (160mm) Center-t…" at bounding box center [199, 132] width 399 height 264
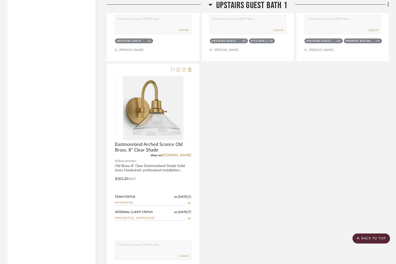
scroll to position [1929, 0]
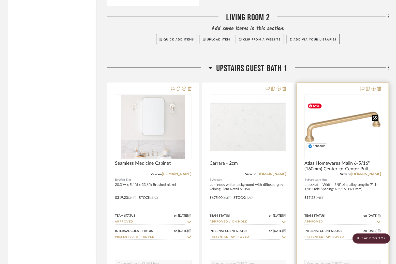
click at [354, 130] on img "0" at bounding box center [343, 126] width 76 height 50
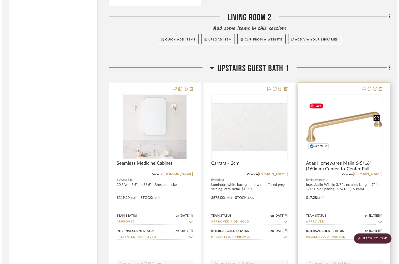
scroll to position [0, 0]
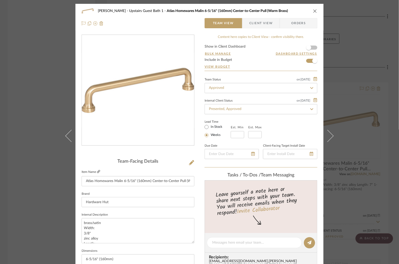
click at [97, 172] on icon at bounding box center [98, 171] width 3 height 3
